Goal: Information Seeking & Learning: Learn about a topic

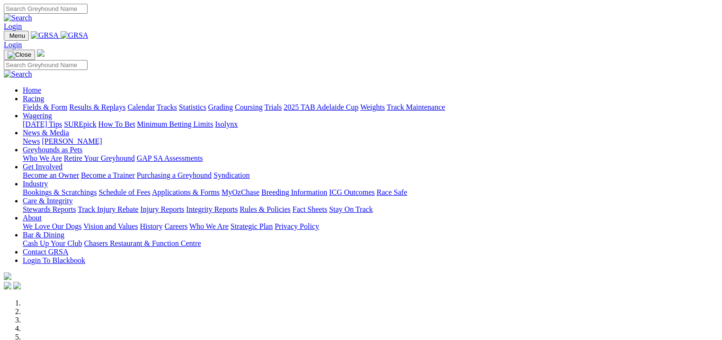
click at [28, 103] on link "Fields & Form" at bounding box center [45, 107] width 45 height 8
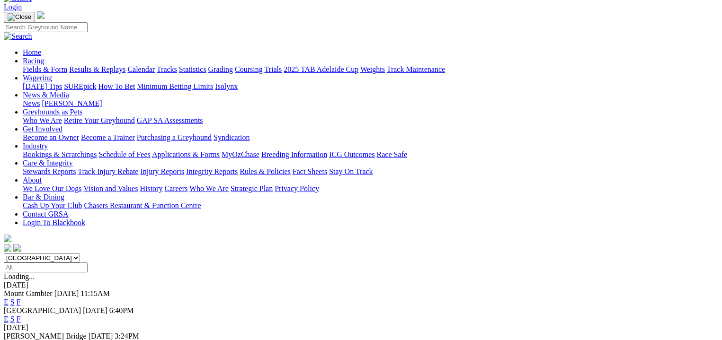
scroll to position [59, 0]
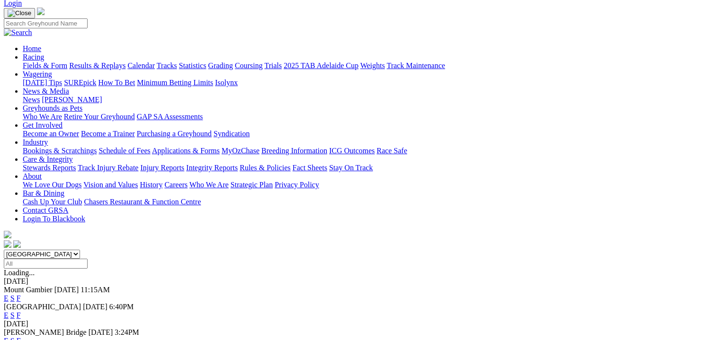
click at [21, 295] on link "F" at bounding box center [19, 299] width 4 height 8
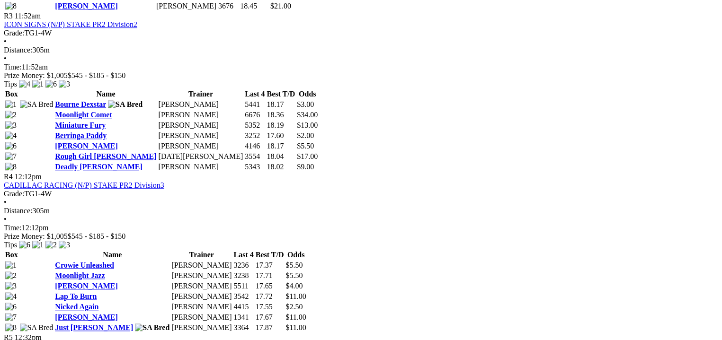
scroll to position [805, 0]
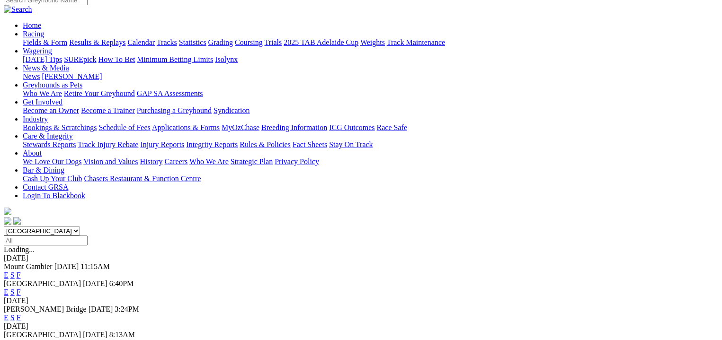
scroll to position [95, 0]
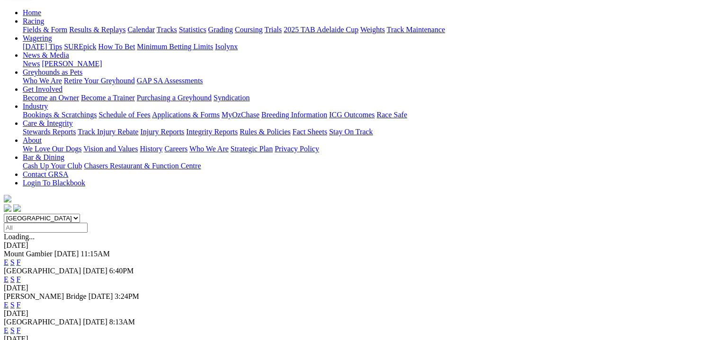
click at [21, 301] on link "F" at bounding box center [19, 305] width 4 height 8
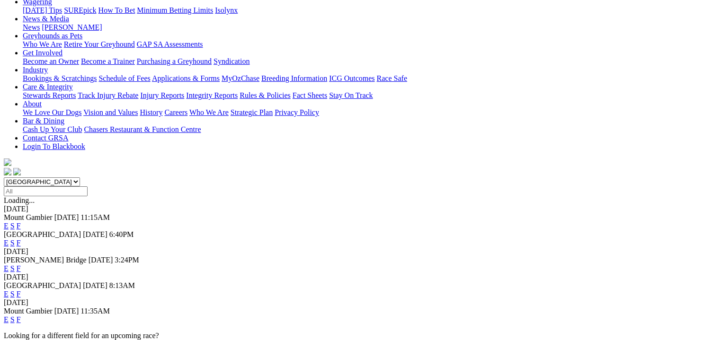
scroll to position [153, 0]
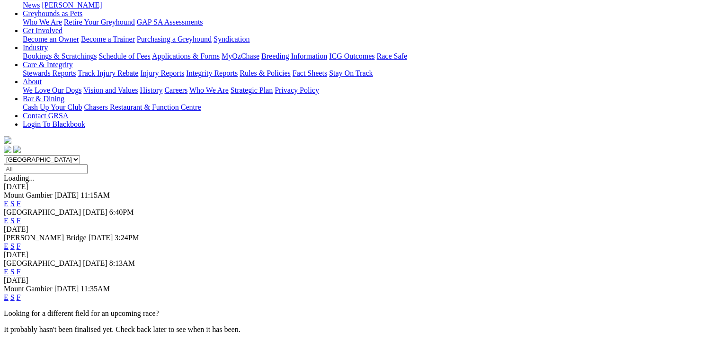
click at [21, 294] on link "F" at bounding box center [19, 298] width 4 height 8
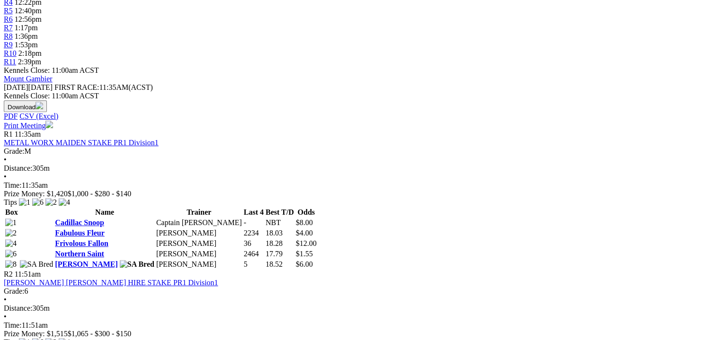
scroll to position [367, 0]
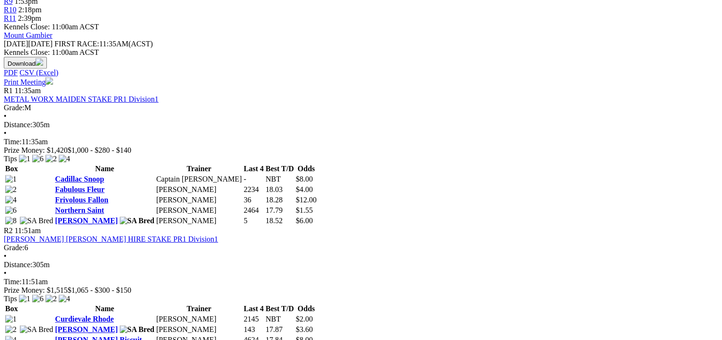
scroll to position [414, 0]
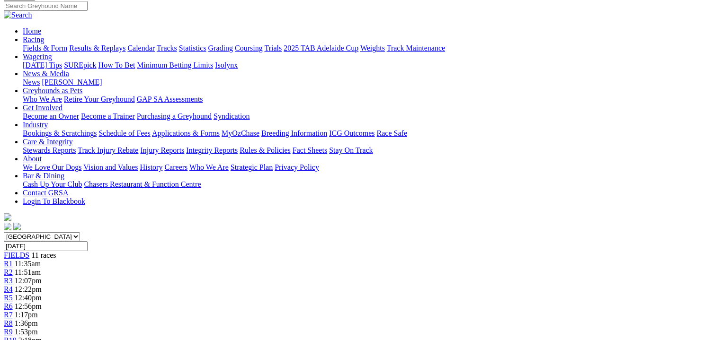
scroll to position [83, 0]
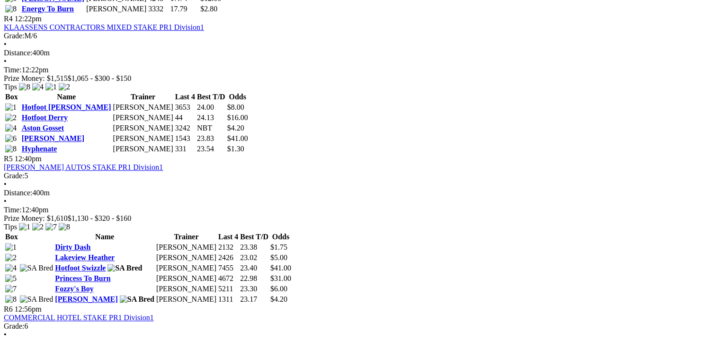
scroll to position [816, 0]
